Goal: Information Seeking & Learning: Learn about a topic

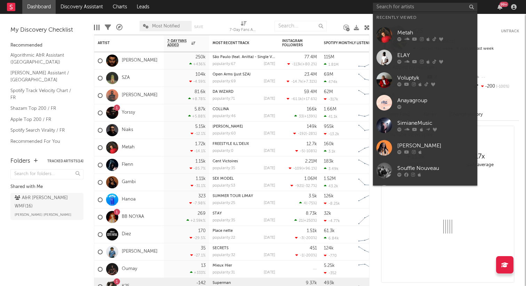
click at [402, 4] on input "text" at bounding box center [425, 7] width 104 height 9
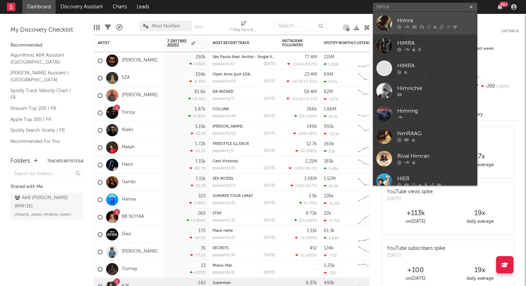
type input "himra"
click at [423, 19] on div "Himra" at bounding box center [435, 21] width 76 height 8
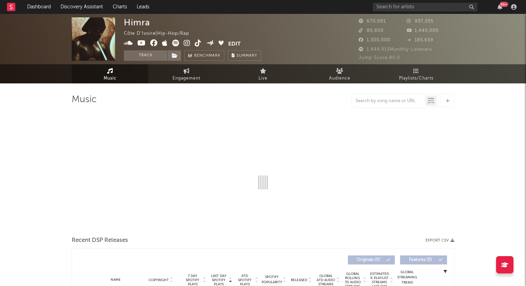
select select "6m"
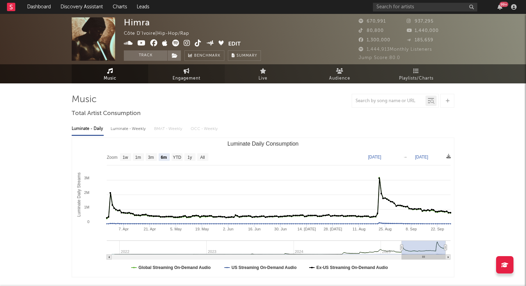
click at [184, 76] on span "Engagement" at bounding box center [186, 78] width 28 height 8
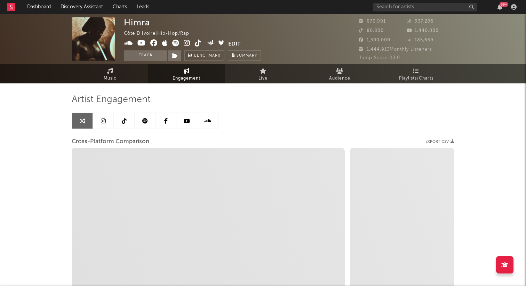
select select "1w"
select select "1m"
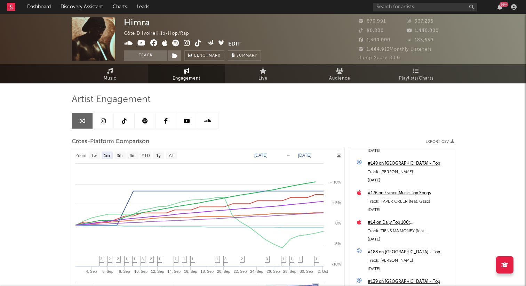
scroll to position [1885, 0]
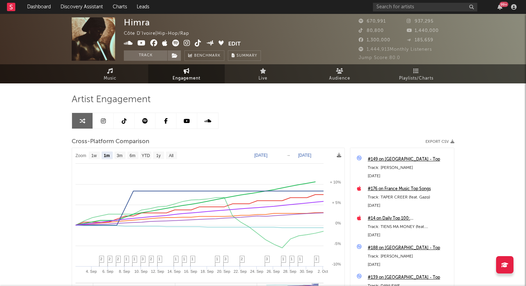
click at [144, 121] on icon at bounding box center [145, 121] width 6 height 6
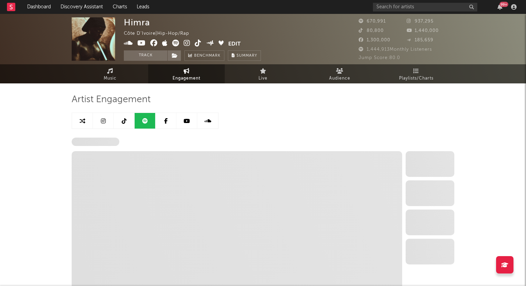
select select "6m"
select select "1w"
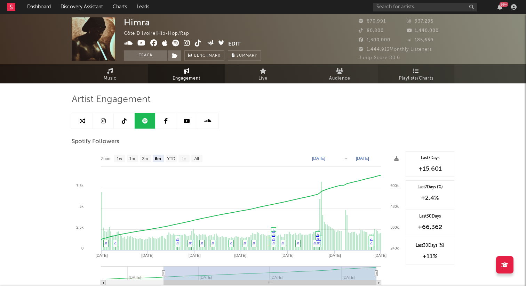
click at [420, 73] on link "Playlists/Charts" at bounding box center [415, 73] width 76 height 19
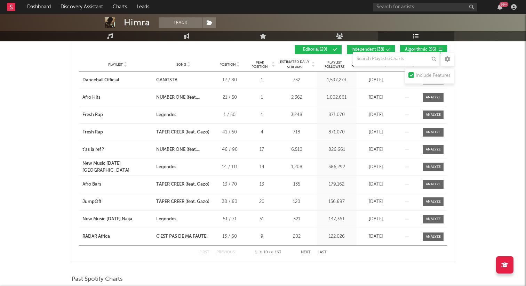
scroll to position [214, 0]
click at [94, 79] on div "Dancehall Official" at bounding box center [100, 80] width 36 height 7
click at [93, 182] on div "Afro Bars" at bounding box center [91, 184] width 19 height 7
click at [87, 203] on div "JumpOff" at bounding box center [91, 202] width 19 height 7
click at [111, 217] on div "New Music [DATE] Naija" at bounding box center [107, 219] width 50 height 7
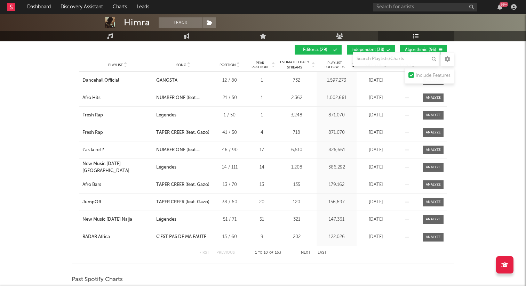
click at [304, 253] on button "Next" at bounding box center [306, 253] width 10 height 4
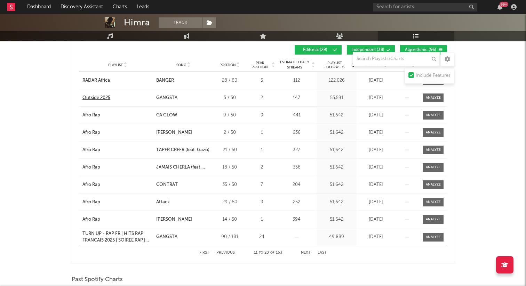
click at [97, 98] on div "Outside 2025" at bounding box center [96, 98] width 28 height 7
click at [90, 114] on div "Afro Rap" at bounding box center [91, 115] width 18 height 7
click at [306, 253] on button "Next" at bounding box center [306, 253] width 10 height 4
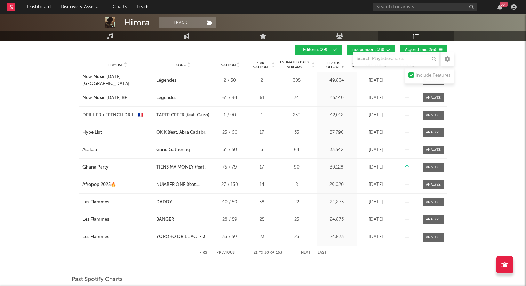
click at [92, 131] on div "Hype List" at bounding box center [91, 132] width 19 height 7
click at [113, 112] on div "DRILL FR • FRENCH DRILL 🇫🇷" at bounding box center [112, 115] width 61 height 7
click at [94, 150] on div "Asakaa" at bounding box center [89, 150] width 15 height 7
click at [90, 166] on div "Ghana Party" at bounding box center [95, 167] width 26 height 7
click at [95, 185] on div "Afropop 2025🔥" at bounding box center [99, 184] width 34 height 7
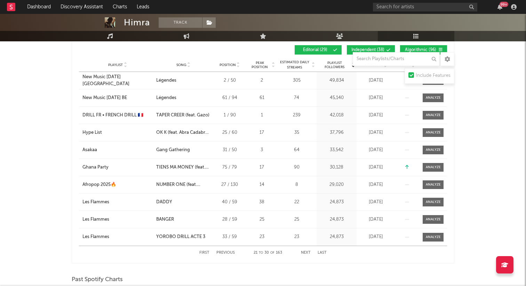
click at [304, 253] on button "Next" at bounding box center [306, 253] width 10 height 4
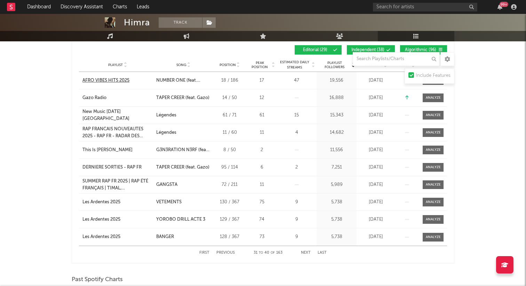
click at [104, 80] on div "AFRO VIBES HITS 2025" at bounding box center [105, 80] width 47 height 7
click at [305, 253] on button "Next" at bounding box center [306, 253] width 10 height 4
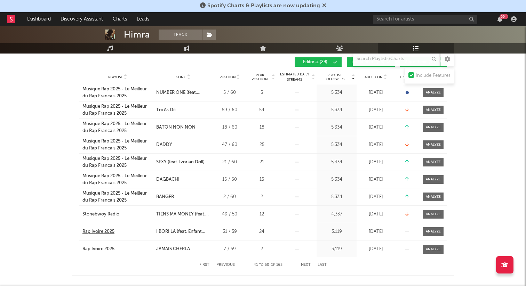
click at [94, 232] on div "Rap Ivoire 2025" at bounding box center [98, 231] width 32 height 7
click at [305, 265] on button "Next" at bounding box center [306, 265] width 10 height 4
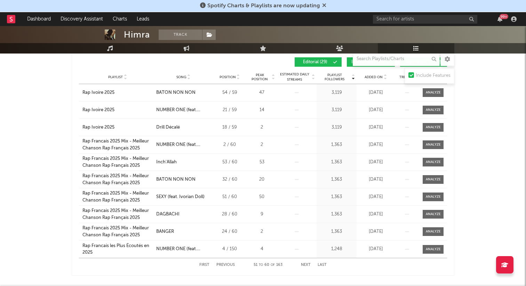
click at [304, 264] on button "Next" at bounding box center [306, 265] width 10 height 4
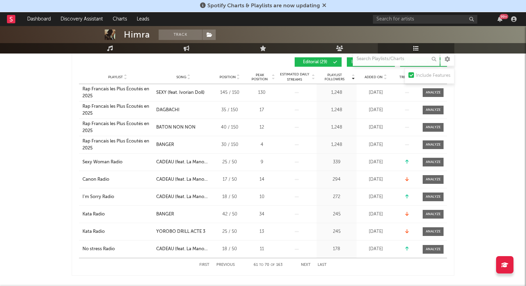
click at [307, 265] on button "Next" at bounding box center [306, 265] width 10 height 4
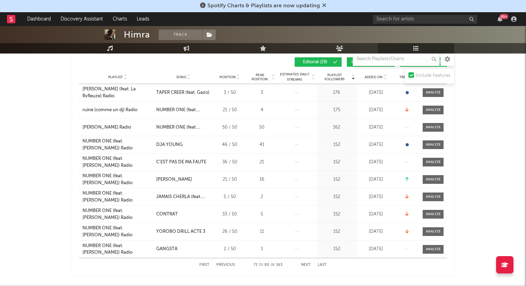
click at [307, 265] on button "Next" at bounding box center [306, 265] width 10 height 4
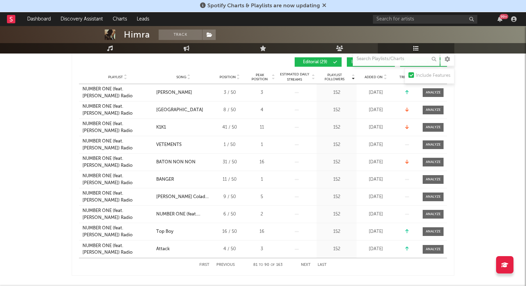
click at [307, 265] on button "Next" at bounding box center [306, 265] width 10 height 4
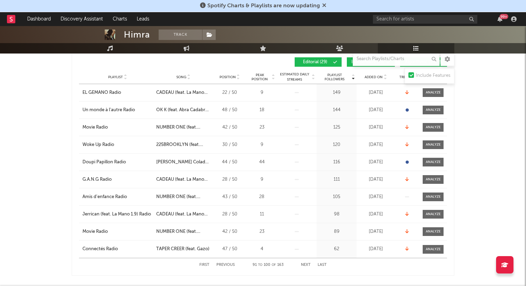
click at [307, 265] on button "Next" at bounding box center [306, 265] width 10 height 4
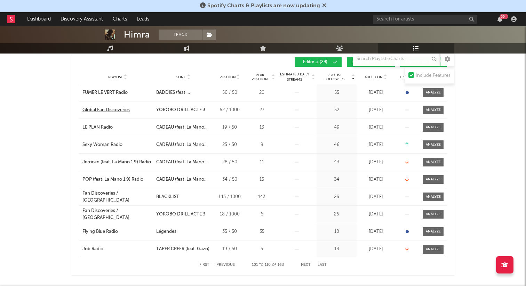
click at [115, 111] on div "Global Fan Discoveries" at bounding box center [105, 110] width 47 height 7
click at [304, 265] on button "Next" at bounding box center [306, 265] width 10 height 4
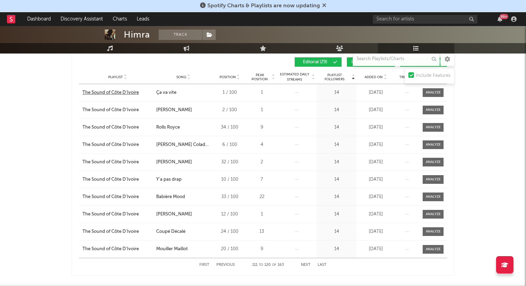
click at [113, 92] on div "The Sound of Côte D'Ivoire" at bounding box center [110, 92] width 56 height 7
click at [306, 264] on button "Next" at bounding box center [306, 265] width 10 height 4
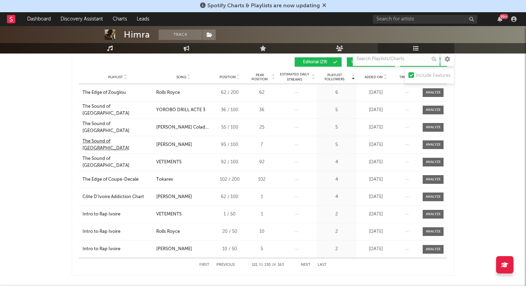
click at [100, 146] on div "The Sound of [GEOGRAPHIC_DATA]" at bounding box center [117, 145] width 70 height 14
click at [303, 265] on button "Next" at bounding box center [306, 265] width 10 height 4
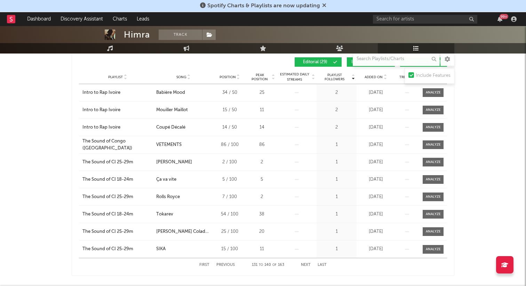
click at [303, 265] on button "Next" at bounding box center [306, 265] width 10 height 4
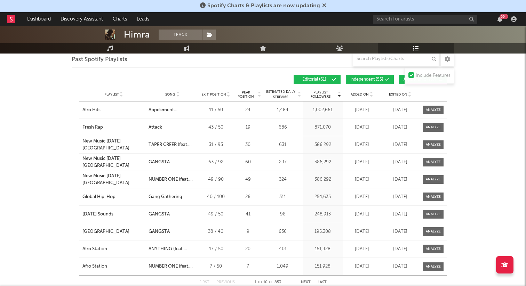
scroll to position [727, 0]
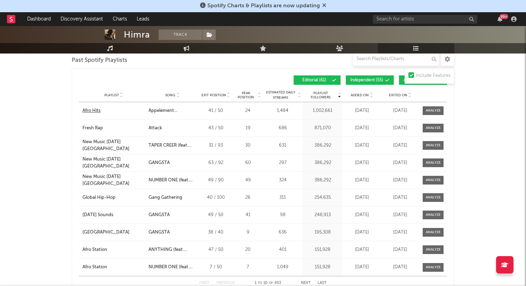
click at [100, 110] on div "Afro Hits" at bounding box center [91, 110] width 18 height 7
click at [91, 197] on div "Global Hip-Hop" at bounding box center [98, 197] width 33 height 7
click at [92, 213] on div "[DATE] Sounds" at bounding box center [97, 215] width 31 height 7
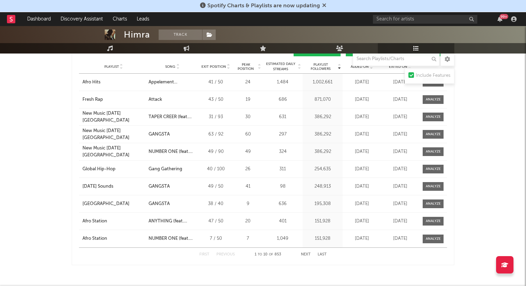
scroll to position [756, 0]
click at [306, 254] on button "Next" at bounding box center [306, 254] width 10 height 4
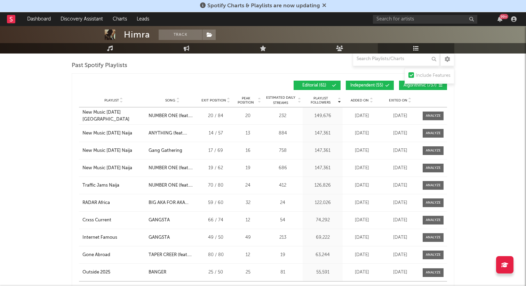
scroll to position [721, 0]
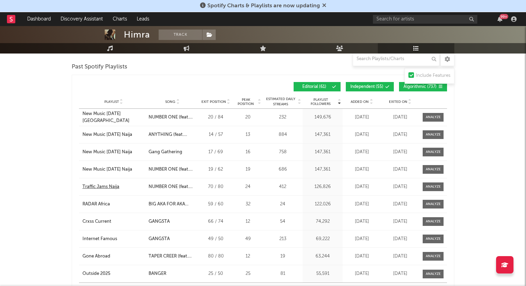
click at [91, 186] on div "Traffic Jams Naija" at bounding box center [100, 187] width 37 height 7
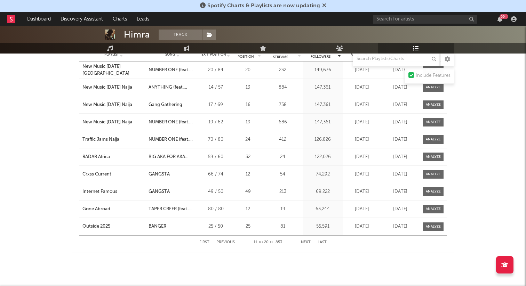
scroll to position [772, 0]
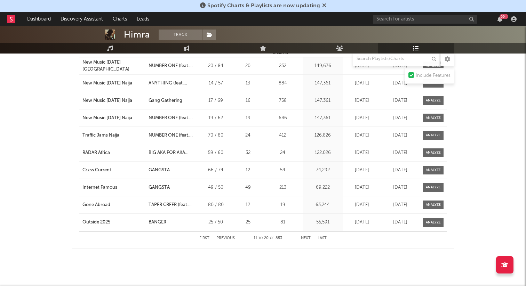
click at [105, 169] on div "Crxss Current" at bounding box center [96, 170] width 29 height 7
click at [107, 188] on div "Internet Famous" at bounding box center [99, 187] width 35 height 7
click at [103, 204] on div "Gone Abroad" at bounding box center [96, 205] width 28 height 7
click at [306, 239] on button "Next" at bounding box center [306, 238] width 10 height 4
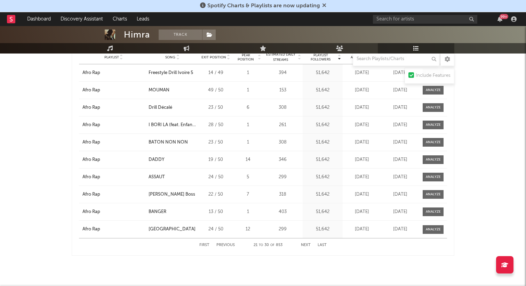
scroll to position [777, 0]
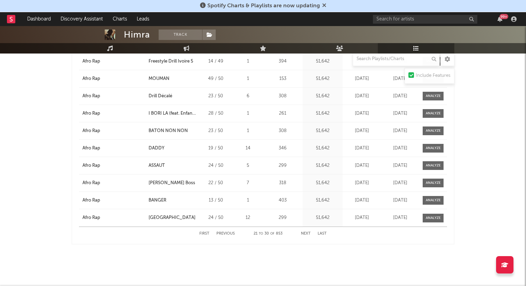
click at [307, 233] on button "Next" at bounding box center [306, 234] width 10 height 4
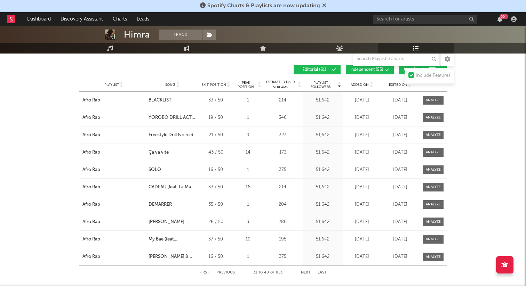
scroll to position [745, 0]
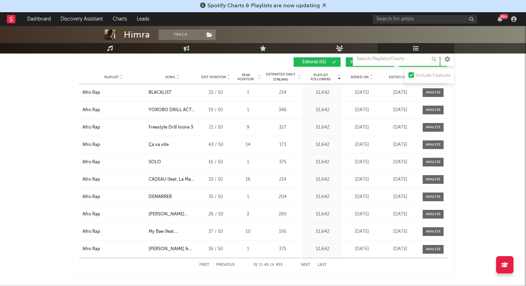
click at [308, 264] on button "Next" at bounding box center [306, 265] width 10 height 4
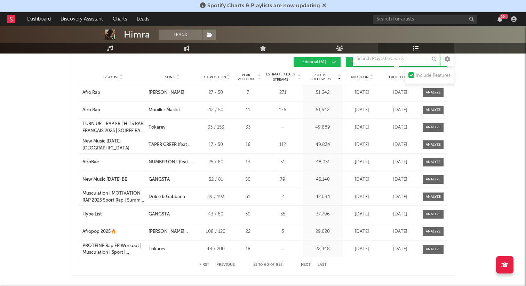
click at [92, 161] on div "AfroBae" at bounding box center [90, 162] width 16 height 7
click at [305, 265] on button "Next" at bounding box center [306, 265] width 10 height 4
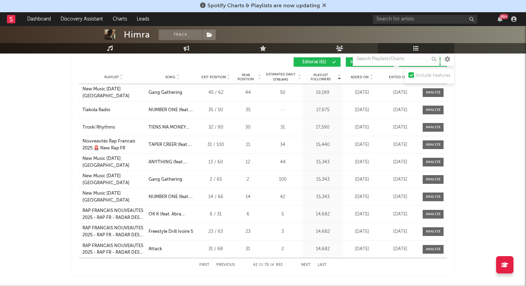
click at [306, 266] on button "Next" at bounding box center [306, 265] width 10 height 4
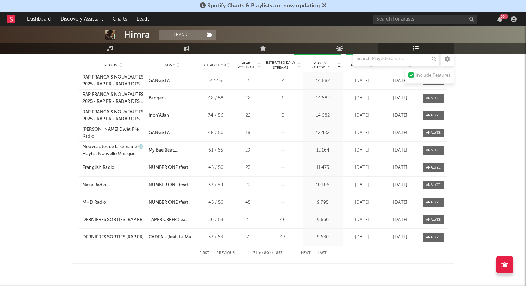
scroll to position [759, 0]
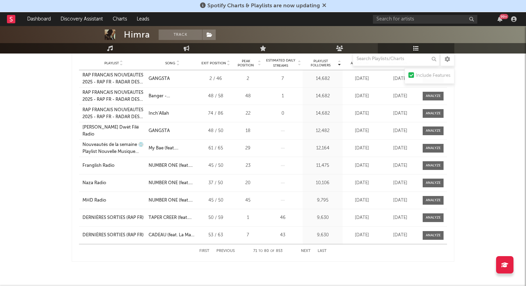
click at [306, 251] on button "Next" at bounding box center [306, 251] width 10 height 4
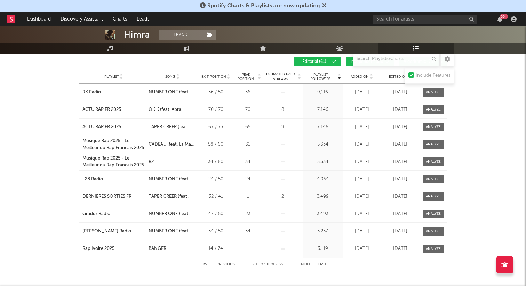
scroll to position [750, 0]
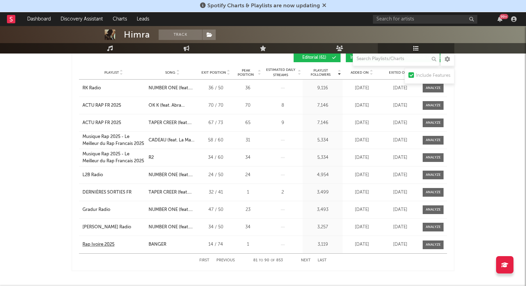
click at [98, 246] on div "Rap Ivoire 2025" at bounding box center [98, 244] width 32 height 7
click at [229, 260] on button "Previous" at bounding box center [225, 261] width 18 height 4
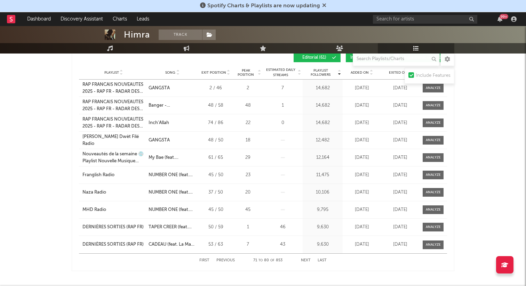
click at [229, 260] on button "Previous" at bounding box center [225, 261] width 18 height 4
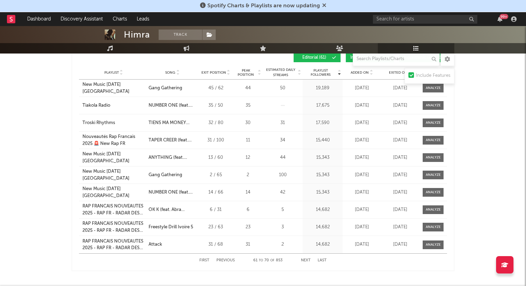
click at [227, 260] on button "Previous" at bounding box center [225, 261] width 18 height 4
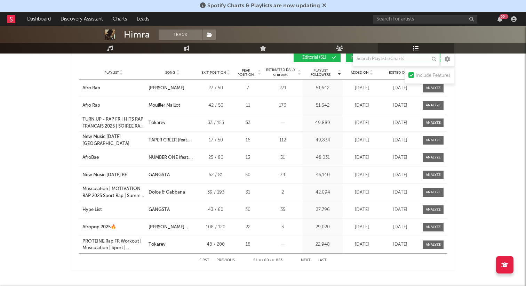
click at [227, 260] on button "Previous" at bounding box center [225, 261] width 18 height 4
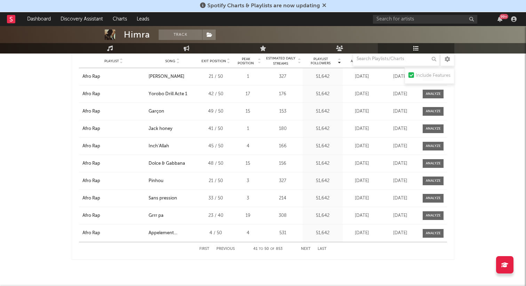
scroll to position [763, 0]
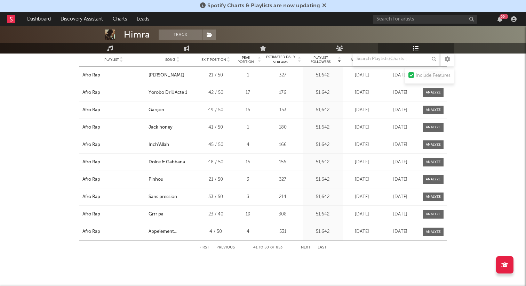
click at [221, 246] on button "Previous" at bounding box center [225, 248] width 18 height 4
click at [222, 247] on button "Previous" at bounding box center [225, 248] width 18 height 4
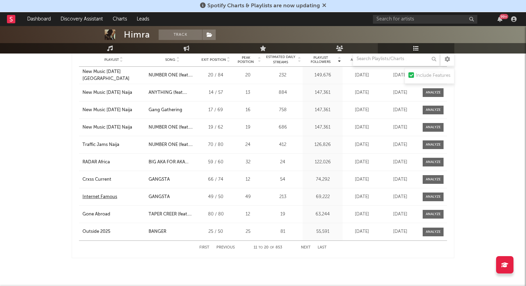
click at [108, 198] on div "Internet Famous" at bounding box center [99, 197] width 35 height 7
click at [106, 216] on div "Gone Abroad" at bounding box center [96, 214] width 28 height 7
click at [92, 232] on div "Outside 2025" at bounding box center [96, 231] width 28 height 7
click at [306, 248] on button "Next" at bounding box center [306, 248] width 10 height 4
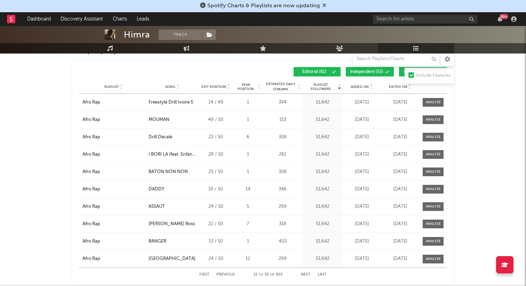
scroll to position [748, 0]
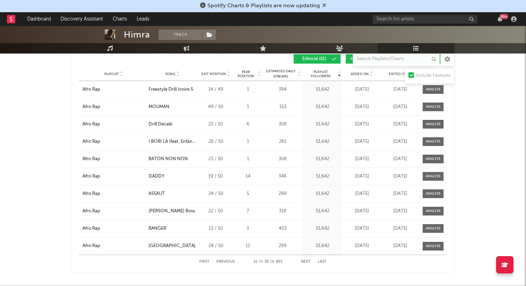
click at [305, 262] on button "Next" at bounding box center [306, 262] width 10 height 4
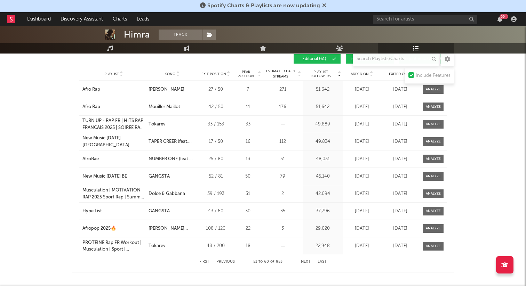
click at [94, 154] on div "Playlist AfroBae City Song NUMBER ONE (feat. [PERSON_NAME]) Exit Position 25 / …" at bounding box center [263, 159] width 368 height 17
click at [92, 157] on div "AfroBae" at bounding box center [90, 159] width 16 height 7
click at [305, 263] on button "Next" at bounding box center [306, 262] width 10 height 4
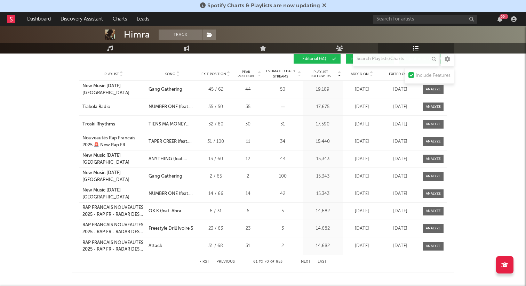
click at [306, 263] on button "Next" at bounding box center [306, 262] width 10 height 4
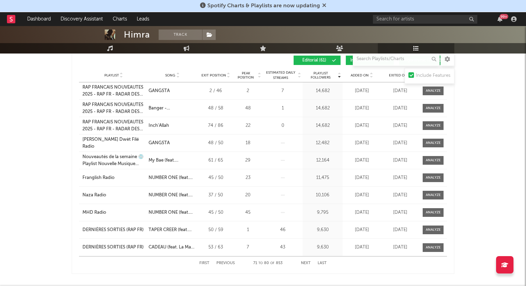
scroll to position [749, 0]
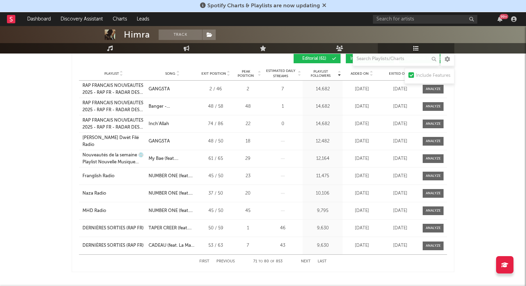
click at [307, 261] on button "Next" at bounding box center [306, 262] width 10 height 4
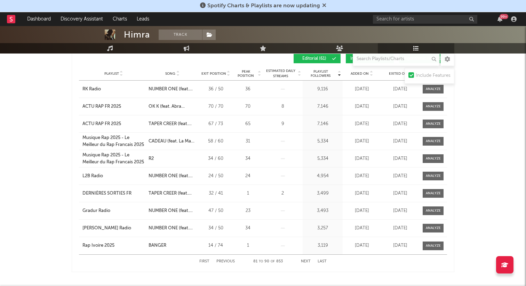
click at [307, 261] on button "Next" at bounding box center [306, 262] width 10 height 4
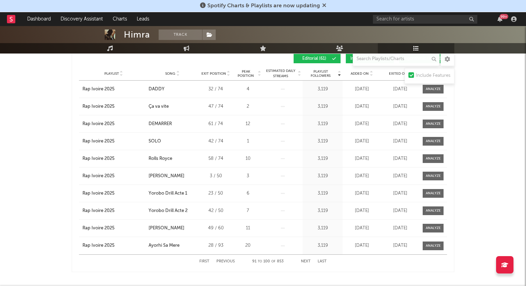
click at [307, 261] on button "Next" at bounding box center [306, 262] width 10 height 4
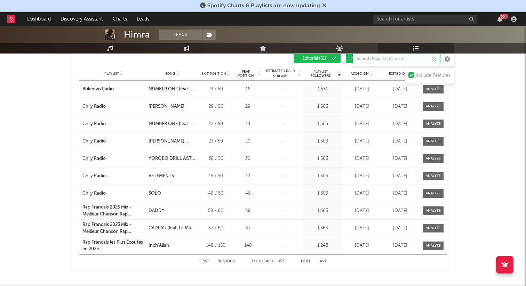
click at [307, 261] on button "Next" at bounding box center [306, 262] width 10 height 4
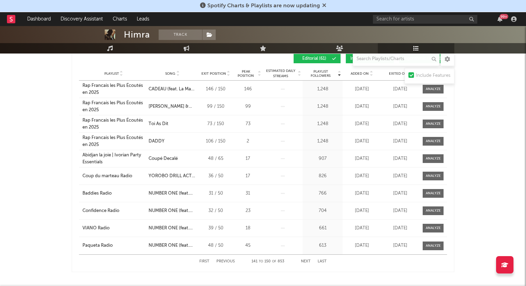
click at [307, 261] on button "Next" at bounding box center [306, 262] width 10 height 4
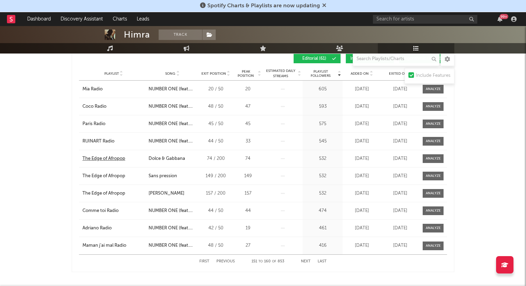
click at [108, 159] on div "The Edge of Afropop" at bounding box center [103, 158] width 43 height 7
click at [305, 261] on button "Next" at bounding box center [306, 262] width 10 height 4
click at [306, 261] on button "Next" at bounding box center [306, 262] width 10 height 4
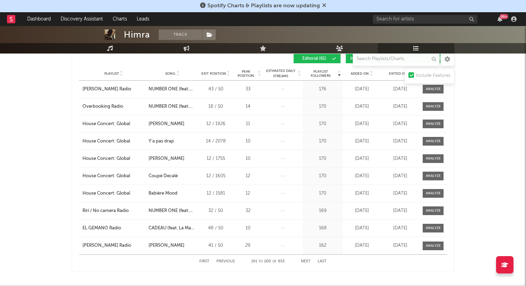
click at [306, 261] on button "Next" at bounding box center [306, 262] width 10 height 4
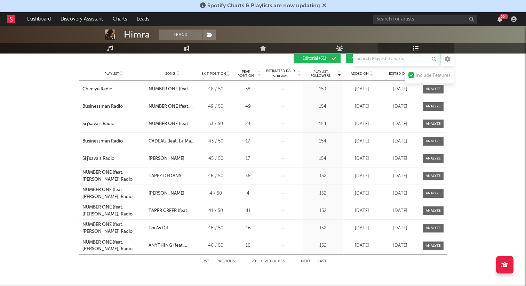
click at [306, 261] on button "Next" at bounding box center [306, 262] width 10 height 4
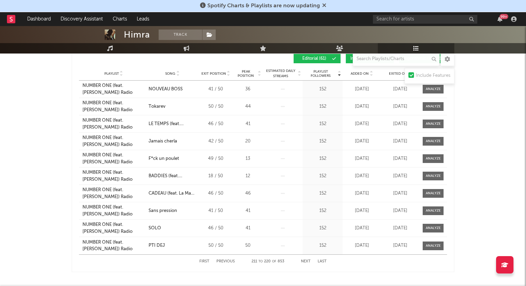
click at [306, 261] on button "Next" at bounding box center [306, 262] width 10 height 4
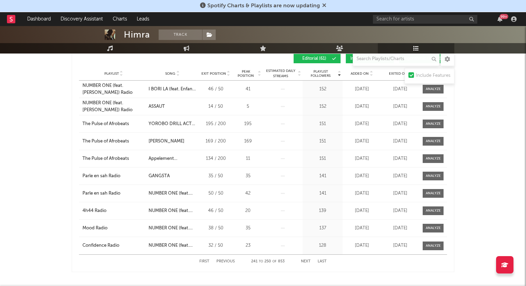
click at [306, 261] on button "Next" at bounding box center [306, 262] width 10 height 4
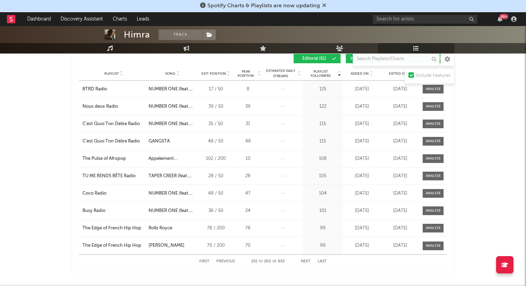
click at [306, 261] on button "Next" at bounding box center [306, 262] width 10 height 4
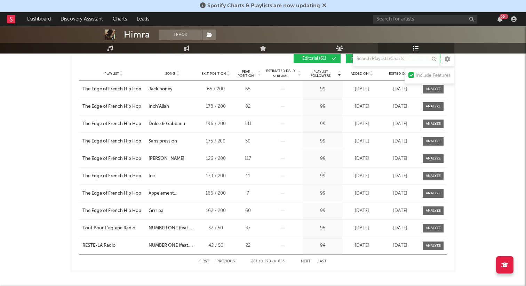
click at [306, 261] on button "Next" at bounding box center [306, 262] width 10 height 4
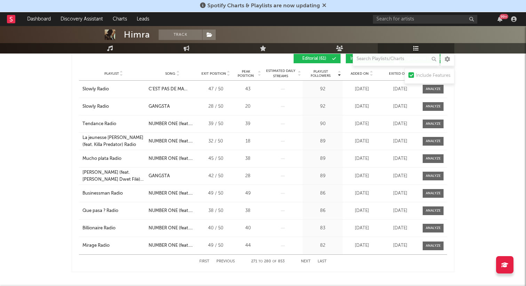
click at [306, 261] on button "Next" at bounding box center [306, 262] width 10 height 4
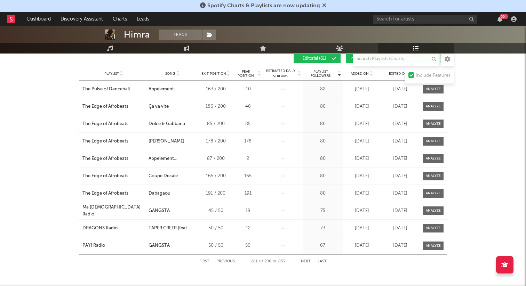
click at [306, 261] on button "Next" at bounding box center [306, 262] width 10 height 4
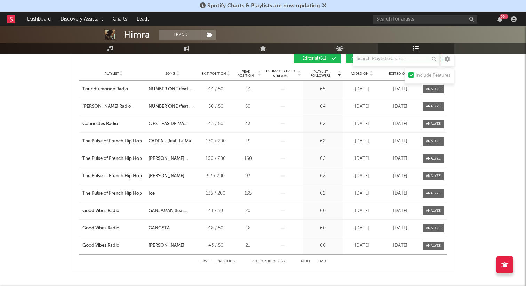
click at [306, 261] on button "Next" at bounding box center [306, 262] width 10 height 4
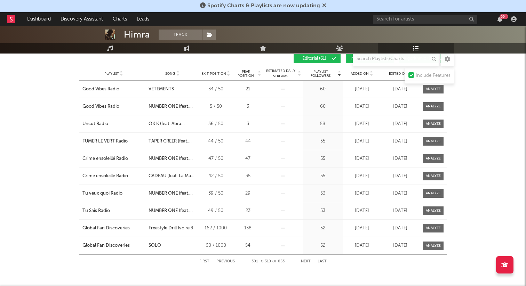
click at [306, 261] on button "Next" at bounding box center [306, 262] width 10 height 4
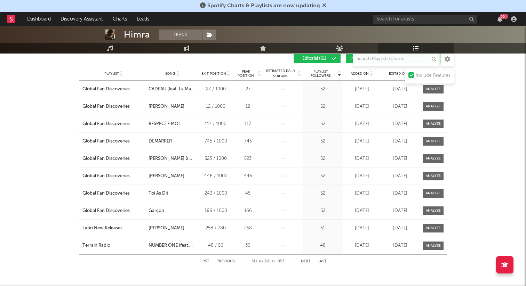
click at [306, 261] on button "Next" at bounding box center [306, 262] width 10 height 4
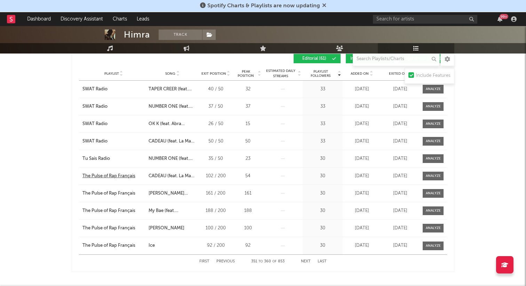
click at [120, 173] on div "The Pulse of Rap Français" at bounding box center [108, 176] width 53 height 7
click at [306, 262] on button "Next" at bounding box center [306, 262] width 10 height 4
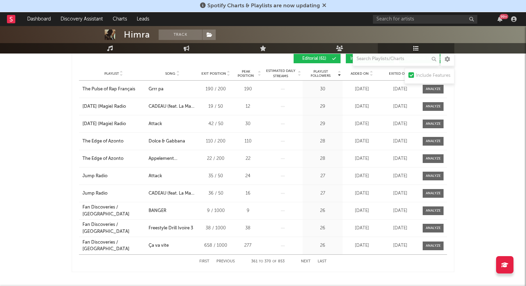
click at [306, 262] on button "Next" at bounding box center [306, 262] width 10 height 4
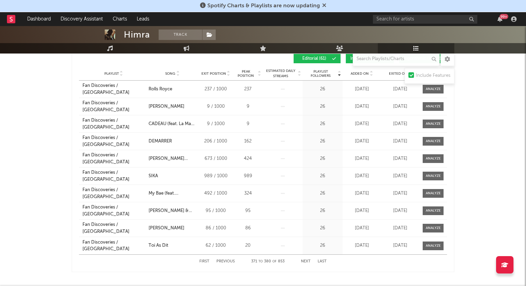
click at [306, 262] on button "Next" at bounding box center [306, 262] width 10 height 4
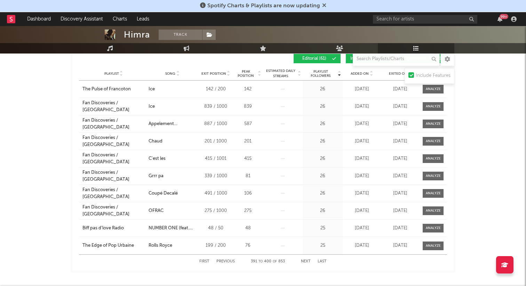
click at [306, 262] on button "Next" at bounding box center [306, 262] width 10 height 4
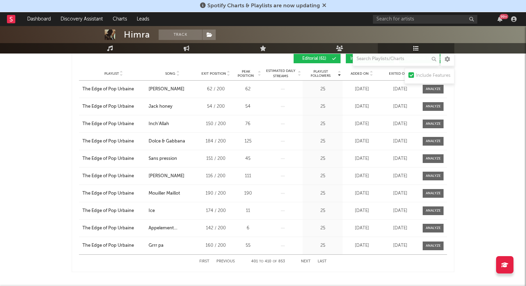
click at [306, 262] on button "Next" at bounding box center [306, 262] width 10 height 4
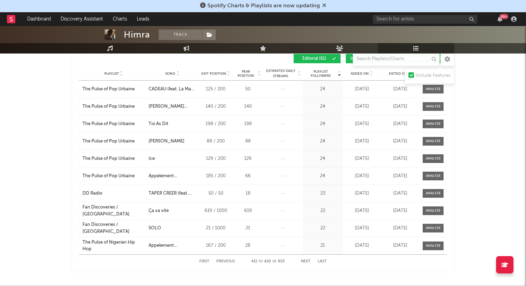
click at [306, 262] on button "Next" at bounding box center [306, 262] width 10 height 4
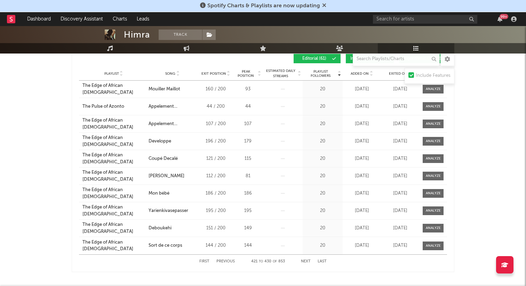
click at [306, 262] on button "Next" at bounding box center [306, 262] width 10 height 4
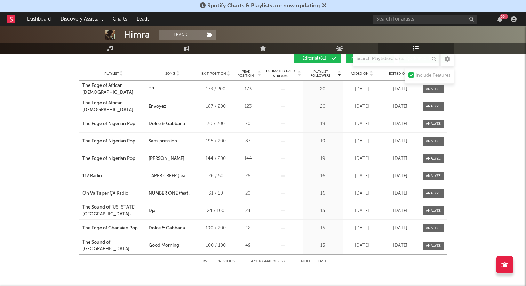
click at [306, 262] on button "Next" at bounding box center [306, 262] width 10 height 4
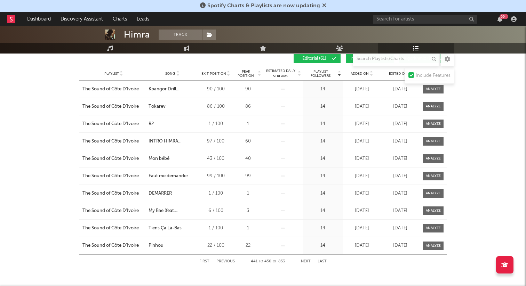
click at [306, 262] on button "Next" at bounding box center [306, 262] width 10 height 4
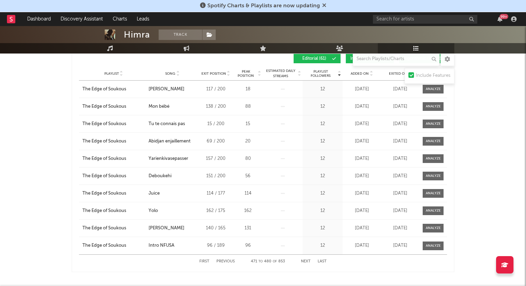
click at [306, 263] on button "Next" at bounding box center [306, 262] width 10 height 4
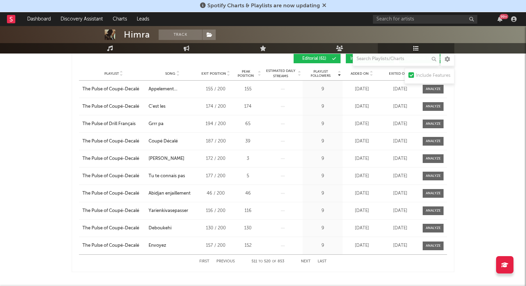
click at [306, 263] on button "Next" at bounding box center [306, 262] width 10 height 4
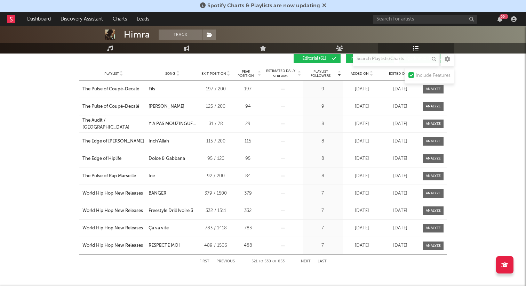
click at [306, 263] on button "Next" at bounding box center [306, 262] width 10 height 4
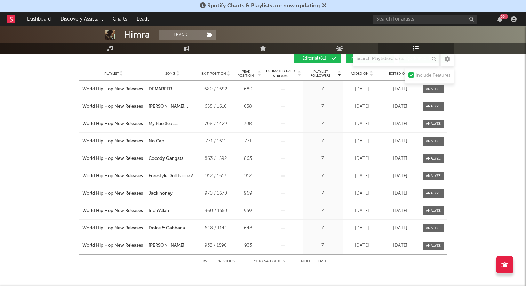
click at [306, 263] on button "Next" at bounding box center [306, 262] width 10 height 4
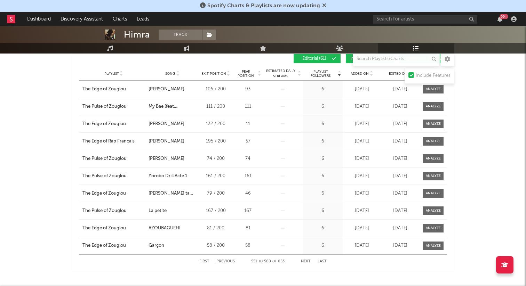
click at [306, 263] on button "Next" at bounding box center [306, 262] width 10 height 4
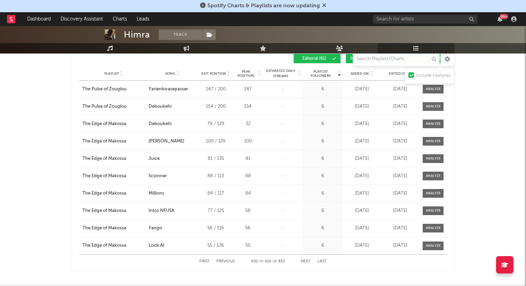
click at [306, 263] on button "Next" at bounding box center [306, 262] width 10 height 4
